Goal: Find specific page/section: Find specific page/section

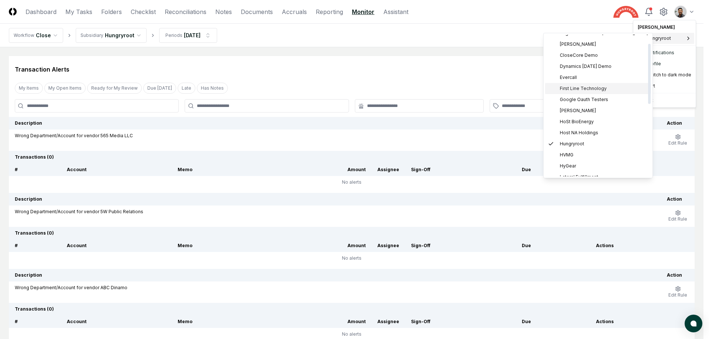
scroll to position [28, 0]
click at [584, 141] on div "HVMG" at bounding box center [598, 145] width 106 height 11
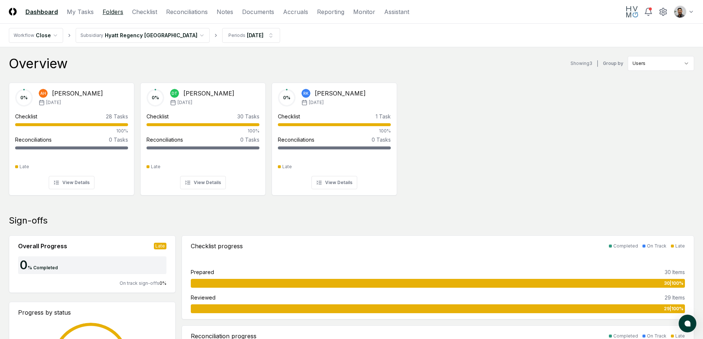
click at [109, 12] on link "Folders" at bounding box center [113, 11] width 21 height 9
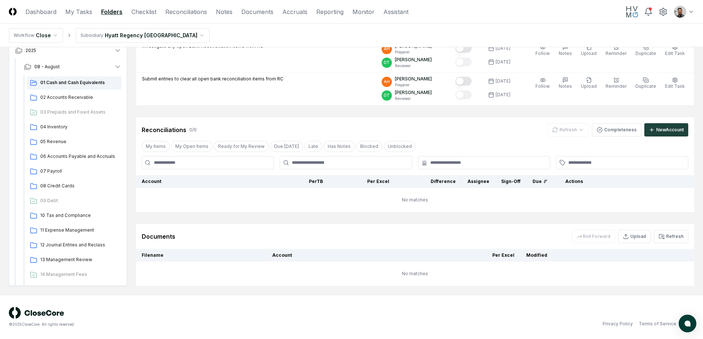
scroll to position [163, 0]
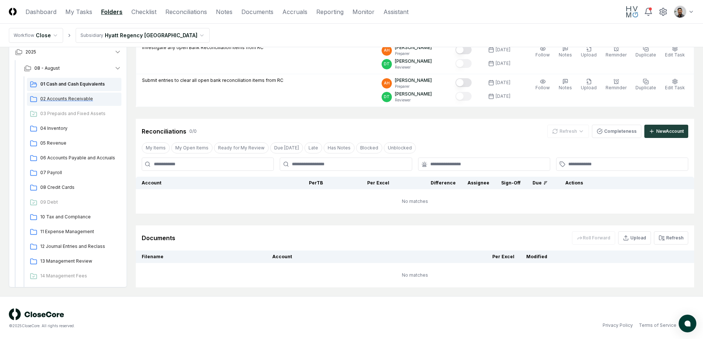
click at [92, 100] on span "02 Accounts Receivable" at bounding box center [79, 99] width 78 height 7
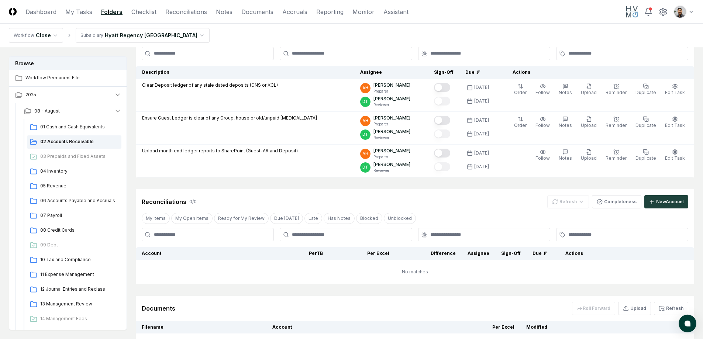
scroll to position [132, 0]
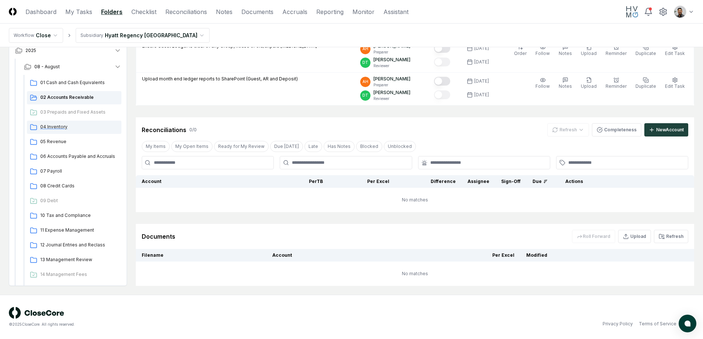
click at [80, 130] on div "04 Inventory" at bounding box center [74, 127] width 94 height 13
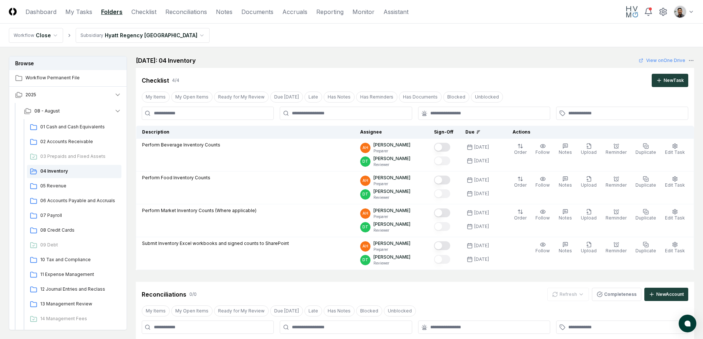
scroll to position [165, 0]
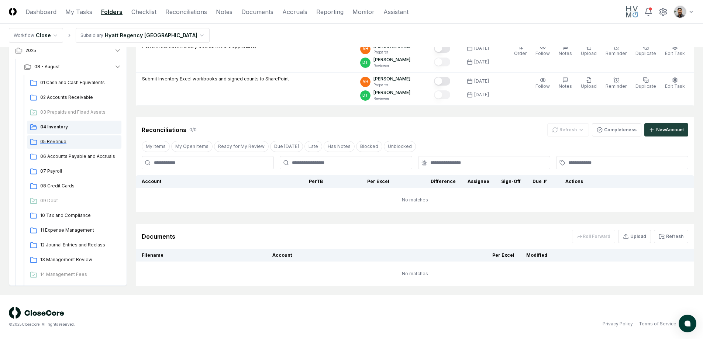
click at [83, 143] on span "05 Revenue" at bounding box center [79, 141] width 78 height 7
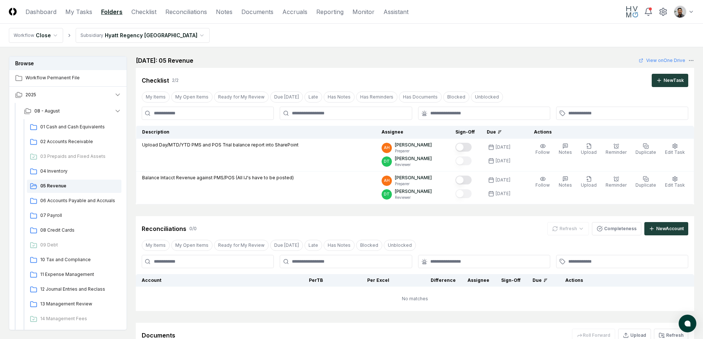
click at [157, 34] on html "CloseCore Dashboard My Tasks Folders Checklist Reconciliations Notes Documents …" at bounding box center [351, 219] width 703 height 438
click at [79, 126] on span "01 Cash and Cash Equivalents" at bounding box center [79, 127] width 78 height 7
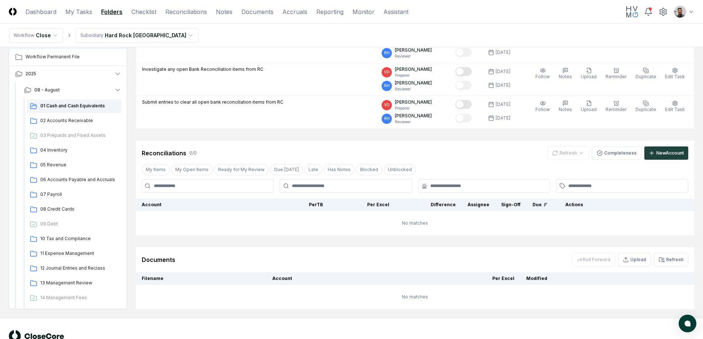
scroll to position [143, 0]
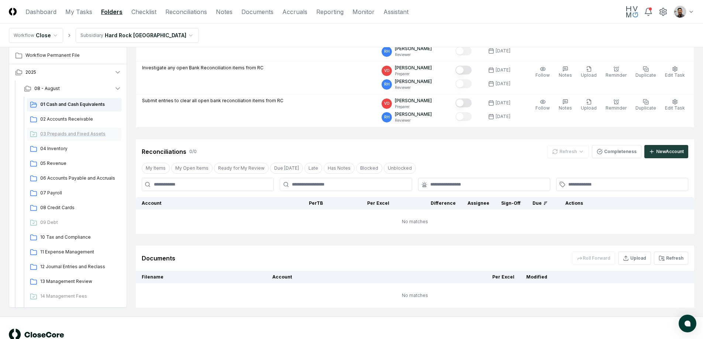
click at [83, 128] on div "03 Prepaids and Fixed Assets" at bounding box center [74, 134] width 94 height 13
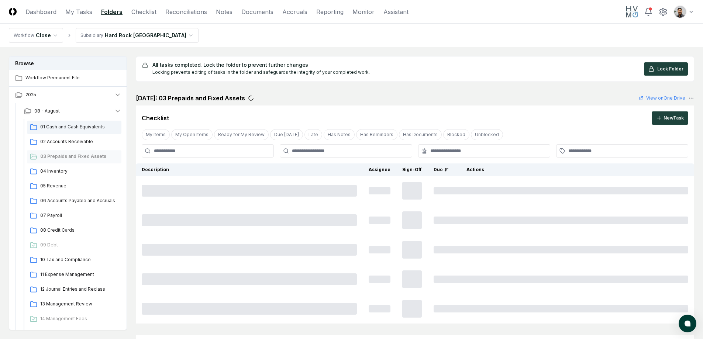
click at [84, 121] on div "01 Cash and Cash Equivalents" at bounding box center [74, 127] width 94 height 13
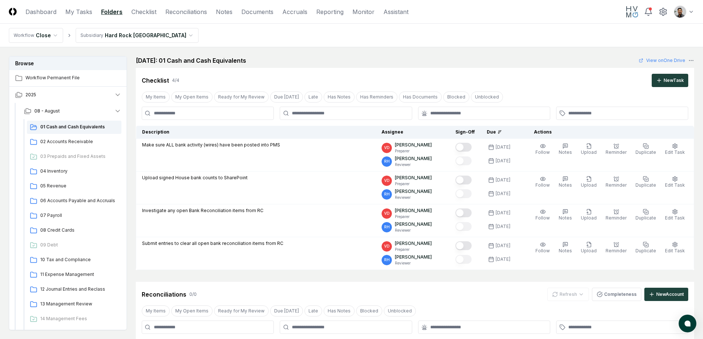
click at [159, 41] on html "CloseCore Dashboard My Tasks Folders Checklist Reconciliations Notes Documents …" at bounding box center [351, 252] width 703 height 504
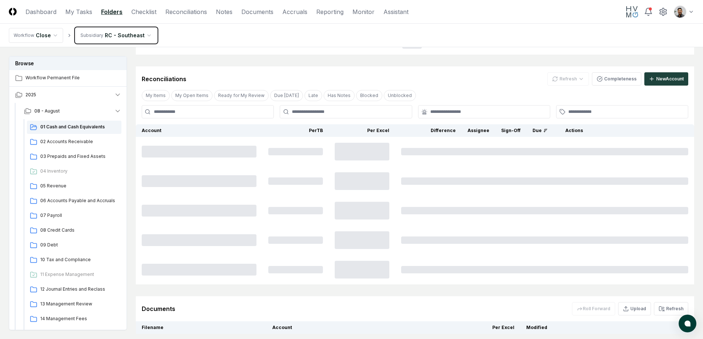
scroll to position [66, 0]
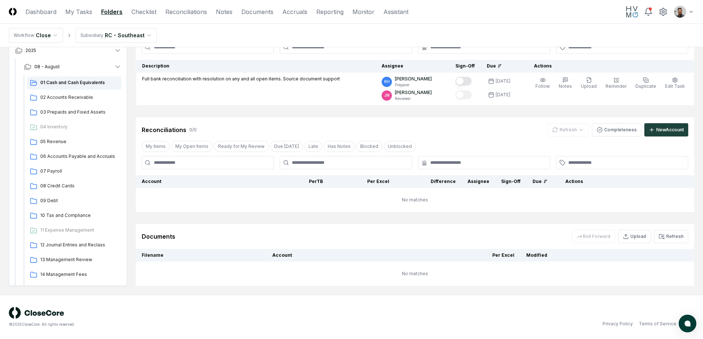
click at [138, 34] on html "CloseCore Dashboard My Tasks Folders Checklist Reconciliations Notes Documents …" at bounding box center [351, 136] width 703 height 405
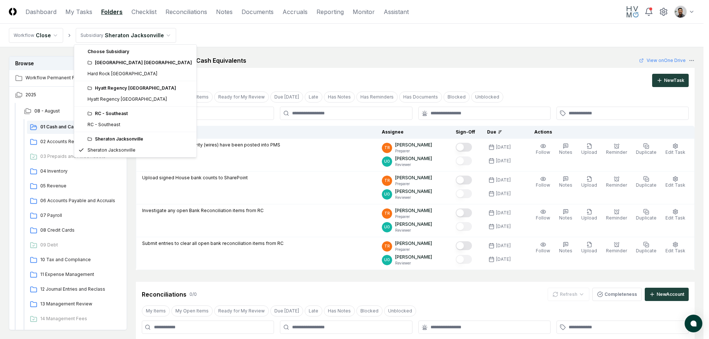
click at [131, 40] on html "CloseCore Dashboard My Tasks Folders Checklist Reconciliations Notes Documents …" at bounding box center [354, 252] width 709 height 504
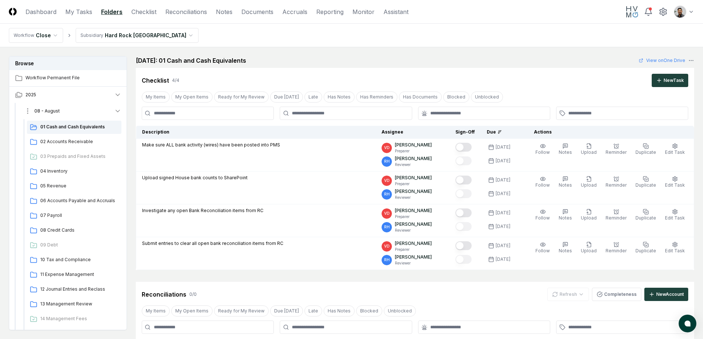
click at [122, 109] on button "08 - August" at bounding box center [72, 111] width 109 height 16
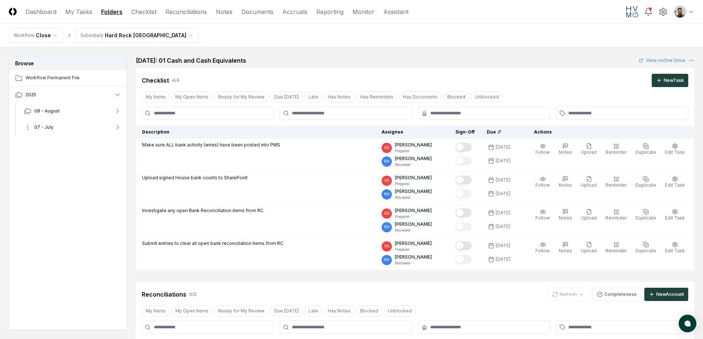
click at [106, 128] on button "07 - July" at bounding box center [72, 127] width 109 height 16
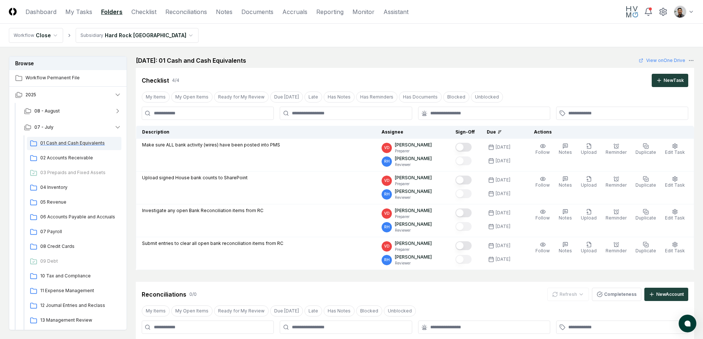
click at [85, 143] on span "01 Cash and Cash Equivalents" at bounding box center [79, 143] width 78 height 7
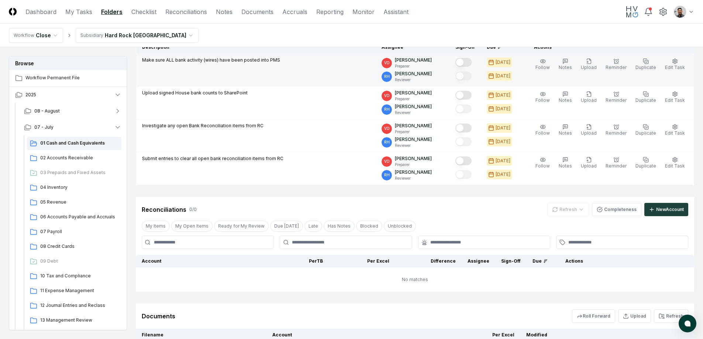
scroll to position [124, 0]
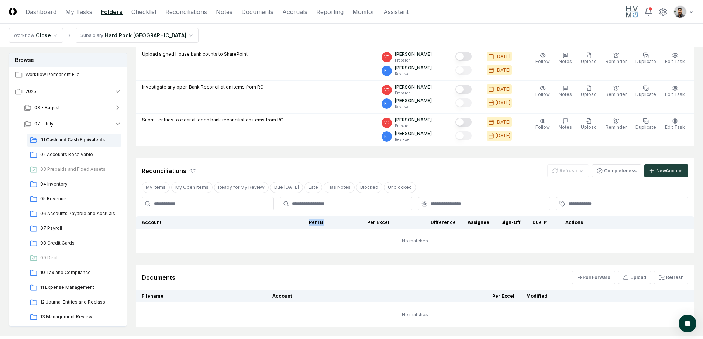
drag, startPoint x: 340, startPoint y: 223, endPoint x: 300, endPoint y: 222, distance: 39.1
click at [300, 222] on tr "Account Balances/Difference Per TB Per Excel Difference Assignee Sign-Off Due A…" at bounding box center [415, 222] width 559 height 13
click at [300, 222] on th "Per TB" at bounding box center [295, 222] width 66 height 13
drag, startPoint x: 300, startPoint y: 222, endPoint x: 344, endPoint y: 225, distance: 44.0
click at [344, 225] on tr "Account Balances/Difference Per TB Per Excel Difference Assignee Sign-Off Due A…" at bounding box center [415, 222] width 559 height 13
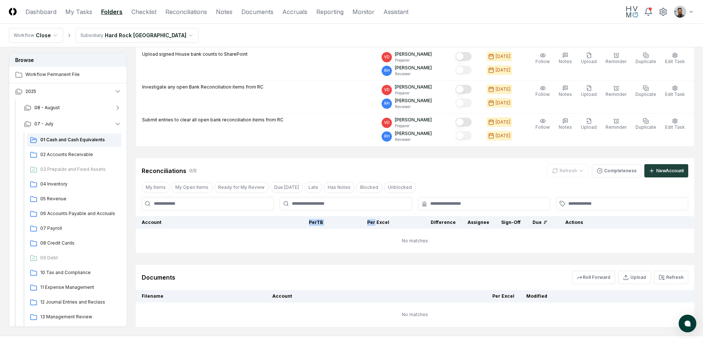
click at [344, 225] on th "Per Excel" at bounding box center [362, 222] width 66 height 13
drag, startPoint x: 358, startPoint y: 222, endPoint x: 396, endPoint y: 224, distance: 38.8
click at [396, 224] on tr "Account Balances/Difference Per TB Per Excel Difference Assignee Sign-Off Due A…" at bounding box center [415, 222] width 559 height 13
click at [396, 224] on th "Difference" at bounding box center [428, 222] width 66 height 13
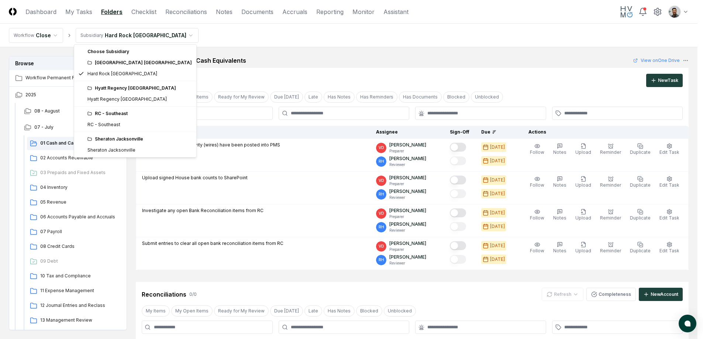
click at [105, 36] on html "CloseCore Dashboard My Tasks Folders Checklist Reconciliations Notes Documents …" at bounding box center [351, 252] width 703 height 504
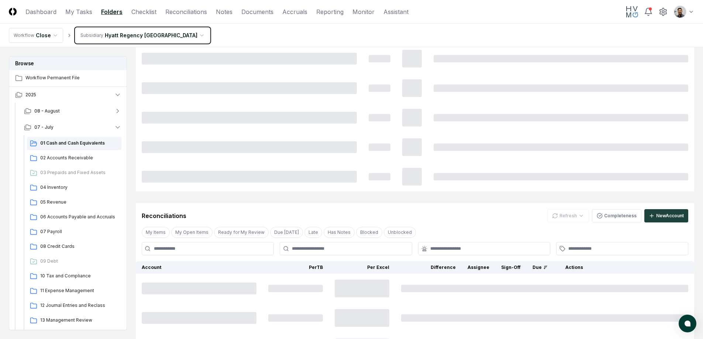
scroll to position [148, 0]
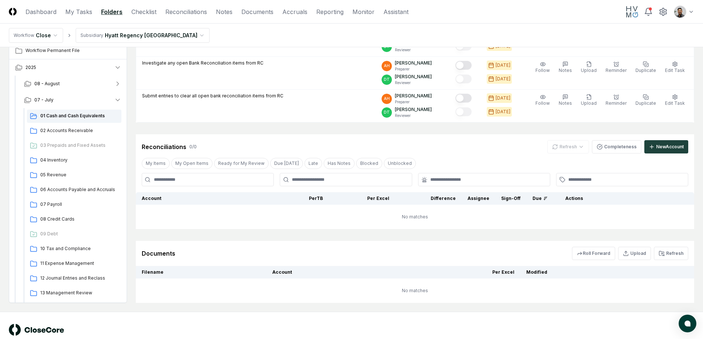
click at [151, 34] on html "CloseCore Dashboard My Tasks Folders Checklist Reconciliations Notes Documents …" at bounding box center [351, 104] width 703 height 504
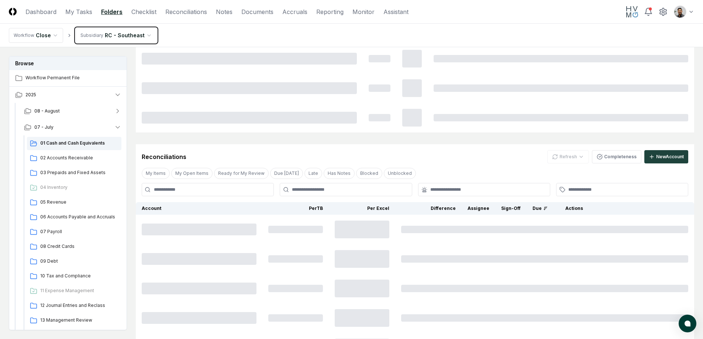
scroll to position [66, 0]
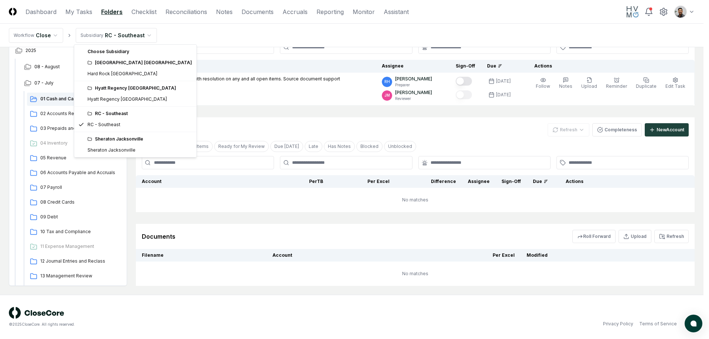
click at [142, 31] on html "CloseCore Dashboard My Tasks Folders Checklist Reconciliations Notes Documents …" at bounding box center [354, 136] width 709 height 405
click at [117, 143] on div "Sheraton Jacksonville" at bounding box center [135, 139] width 119 height 11
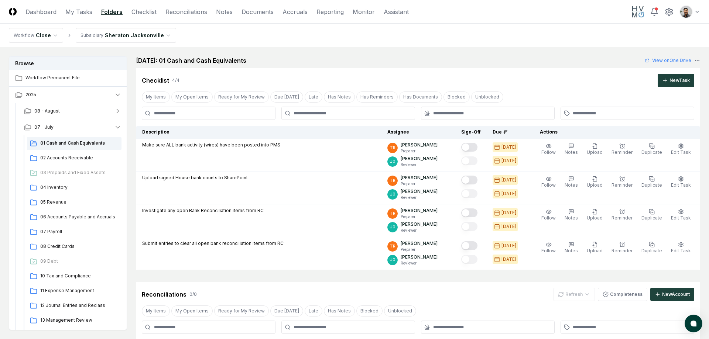
click at [154, 40] on html "CloseCore Dashboard My Tasks Folders Checklist Reconciliations Notes Documents …" at bounding box center [354, 252] width 709 height 504
click at [92, 116] on button "08 - August" at bounding box center [72, 111] width 109 height 16
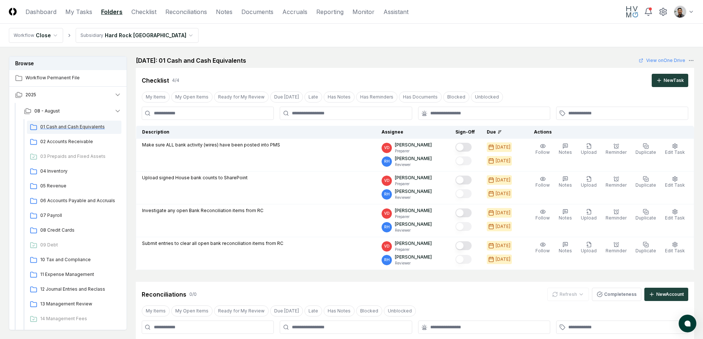
click at [88, 128] on span "01 Cash and Cash Equivalents" at bounding box center [79, 127] width 78 height 7
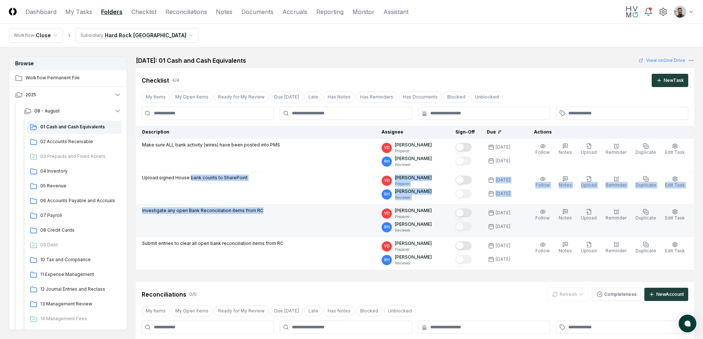
drag, startPoint x: 188, startPoint y: 176, endPoint x: 197, endPoint y: 222, distance: 47.5
click at [197, 222] on tbody "Make sure ALL bank activity (wires) have been posted into PMS VD Victoria Davis…" at bounding box center [415, 204] width 558 height 131
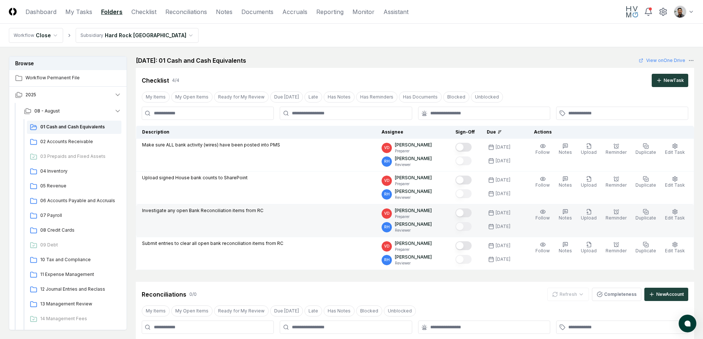
click at [197, 223] on td "Investigate any open Bank Reconciliation items from RC" at bounding box center [256, 221] width 240 height 33
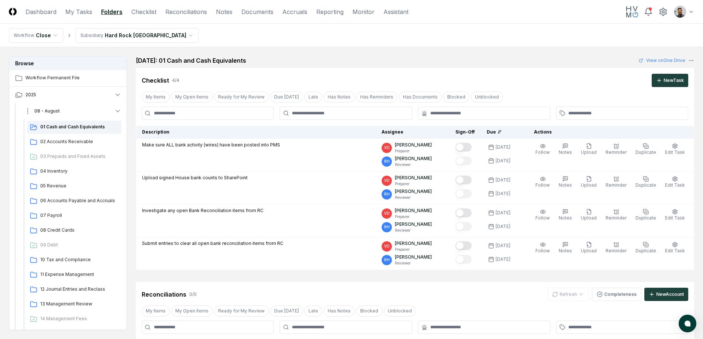
click at [110, 117] on button "08 - August" at bounding box center [72, 111] width 109 height 16
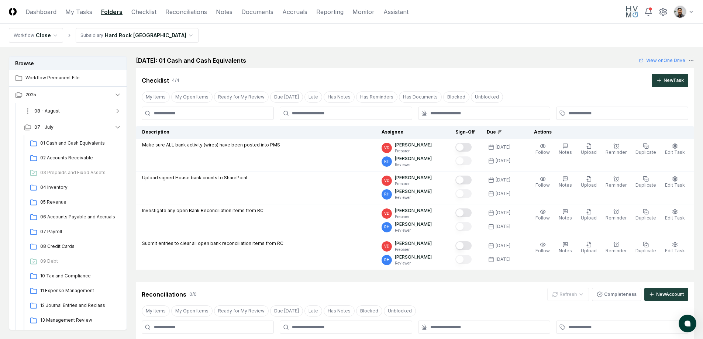
click at [110, 117] on button "08 - August" at bounding box center [72, 111] width 109 height 16
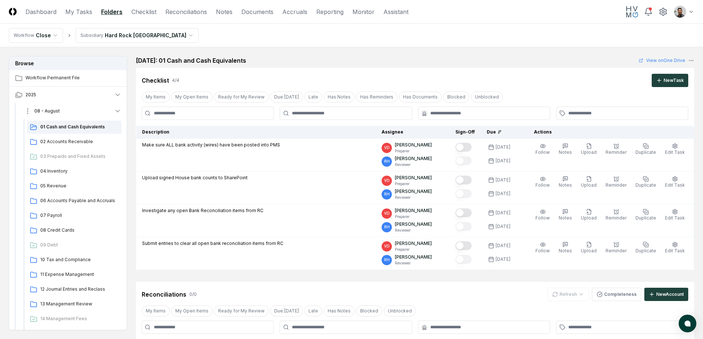
click at [110, 117] on button "08 - August" at bounding box center [72, 111] width 109 height 16
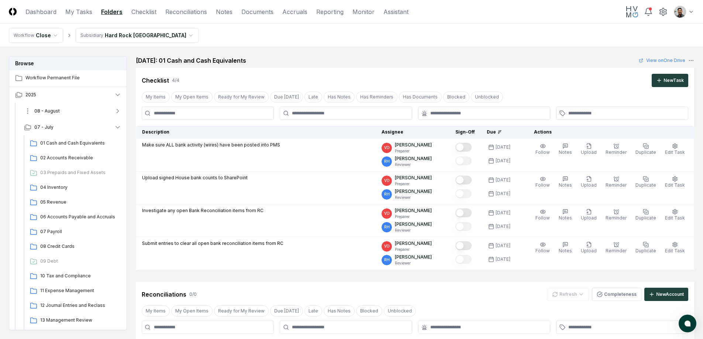
click at [110, 117] on button "08 - August" at bounding box center [72, 111] width 109 height 16
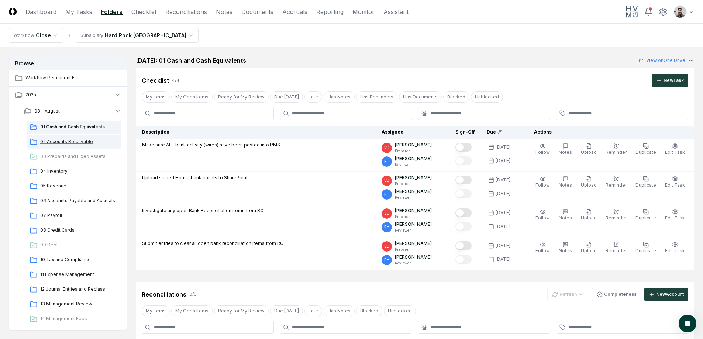
click at [99, 140] on span "02 Accounts Receivable" at bounding box center [79, 141] width 78 height 7
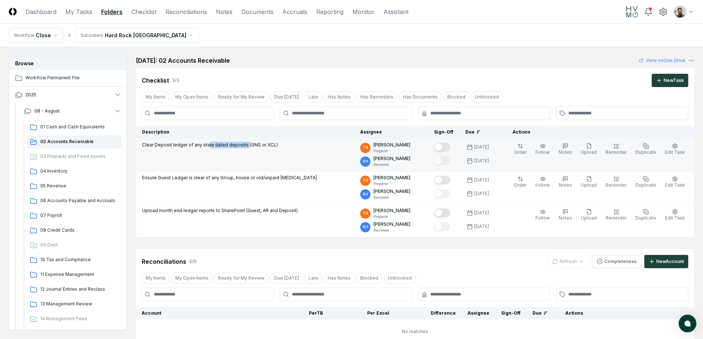
drag, startPoint x: 207, startPoint y: 147, endPoint x: 244, endPoint y: 147, distance: 37.3
click at [244, 147] on p "Clear Deposit ledger of any stale dated deposits (GNS or XCL)" at bounding box center [210, 145] width 136 height 7
drag, startPoint x: 251, startPoint y: 147, endPoint x: 216, endPoint y: 147, distance: 34.7
click at [216, 147] on p "Clear Deposit ledger of any stale dated deposits (GNS or XCL)" at bounding box center [210, 145] width 136 height 7
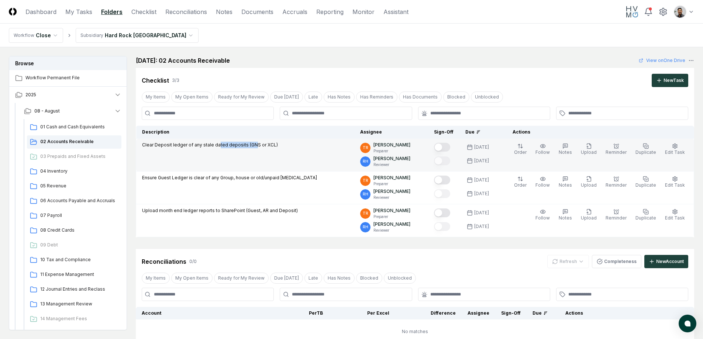
click at [216, 147] on p "Clear Deposit ledger of any stale dated deposits (GNS or XCL)" at bounding box center [210, 145] width 136 height 7
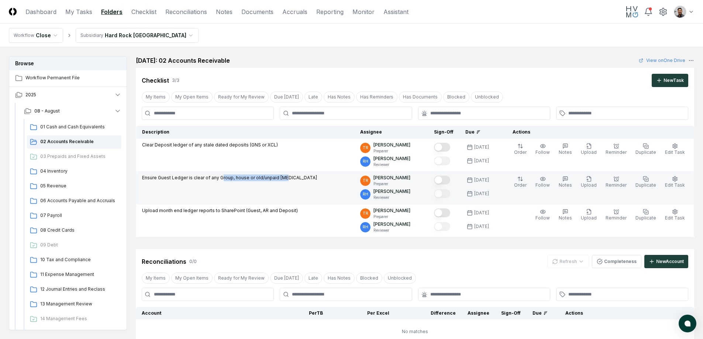
drag, startPoint x: 221, startPoint y: 177, endPoint x: 276, endPoint y: 182, distance: 54.9
click at [276, 182] on div "Ensure Guest Ledger is clear of any Group, house or old/unpaid bal" at bounding box center [229, 179] width 175 height 8
drag, startPoint x: 258, startPoint y: 179, endPoint x: 220, endPoint y: 178, distance: 38.0
click at [220, 178] on p "Ensure Guest Ledger is clear of any Group, house or old/unpaid bal" at bounding box center [229, 178] width 175 height 7
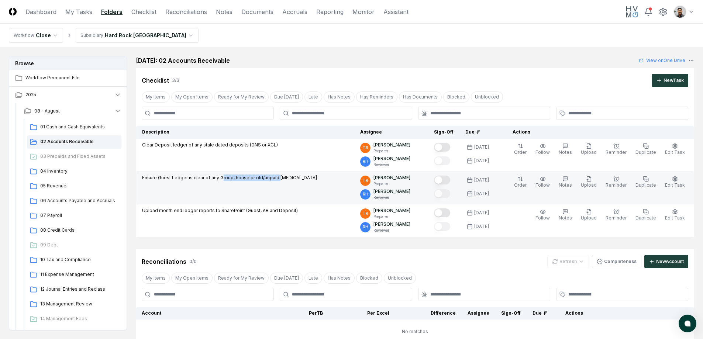
click at [220, 178] on p "Ensure Guest Ledger is clear of any Group, house or old/unpaid bal" at bounding box center [229, 178] width 175 height 7
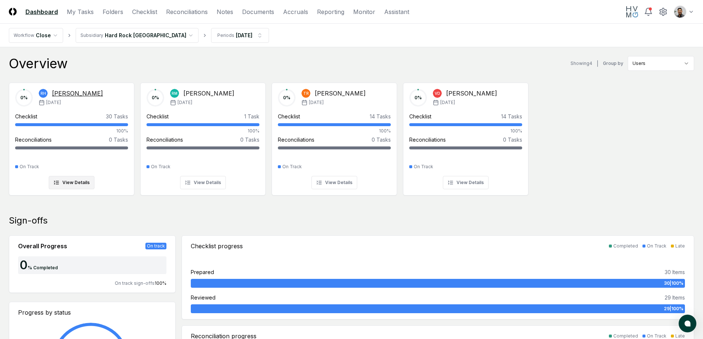
scroll to position [1, 0]
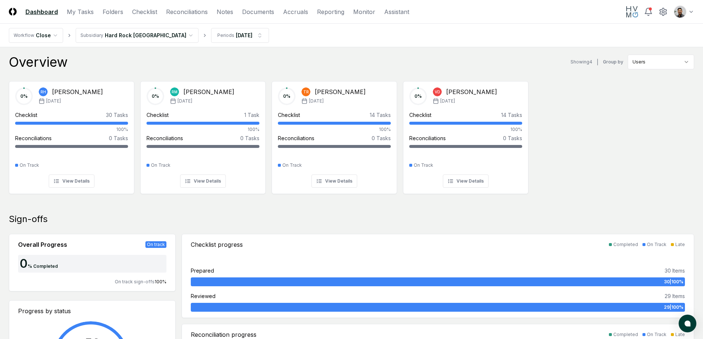
click at [62, 68] on div "Overview" at bounding box center [38, 62] width 59 height 15
click at [71, 68] on div "Overview Showing 4 | Group by Users" at bounding box center [351, 62] width 685 height 15
